Goal: Ask a question

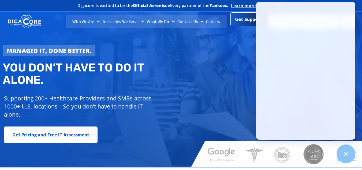
click at [245, 21] on span "Get Support" at bounding box center [248, 19] width 27 height 11
click at [245, 21] on span "Get Support" at bounding box center [248, 20] width 27 height 11
click at [195, 73] on div "Managed IT, done better. You don’t have to do IT alone. Supporting 200+ Healthc…" at bounding box center [181, 87] width 362 height 159
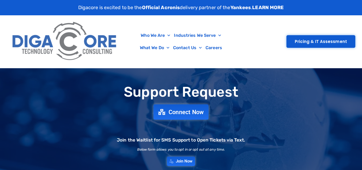
click at [197, 110] on span "Connect Now" at bounding box center [186, 112] width 35 height 6
